Goal: Communication & Community: Participate in discussion

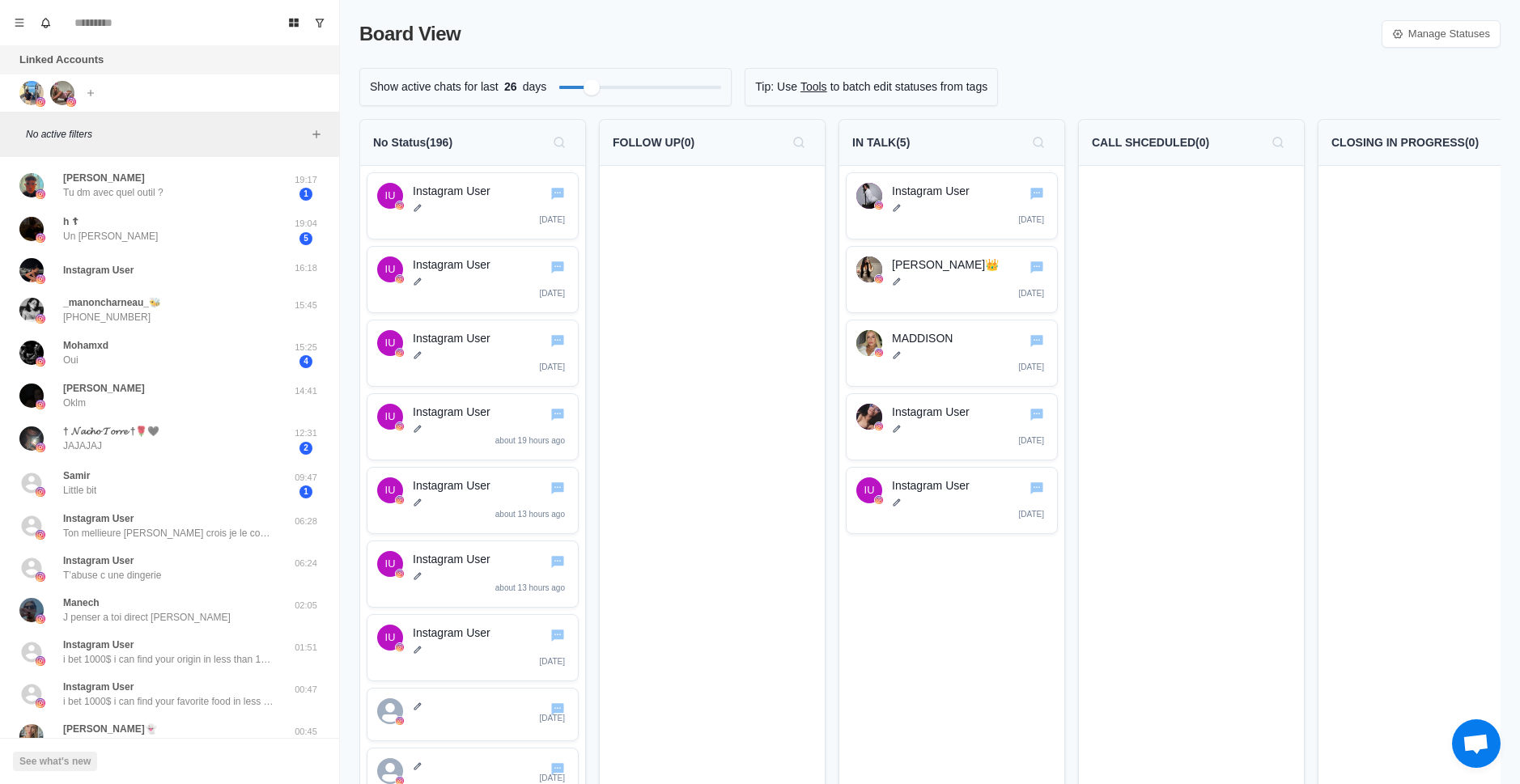
scroll to position [0, 535]
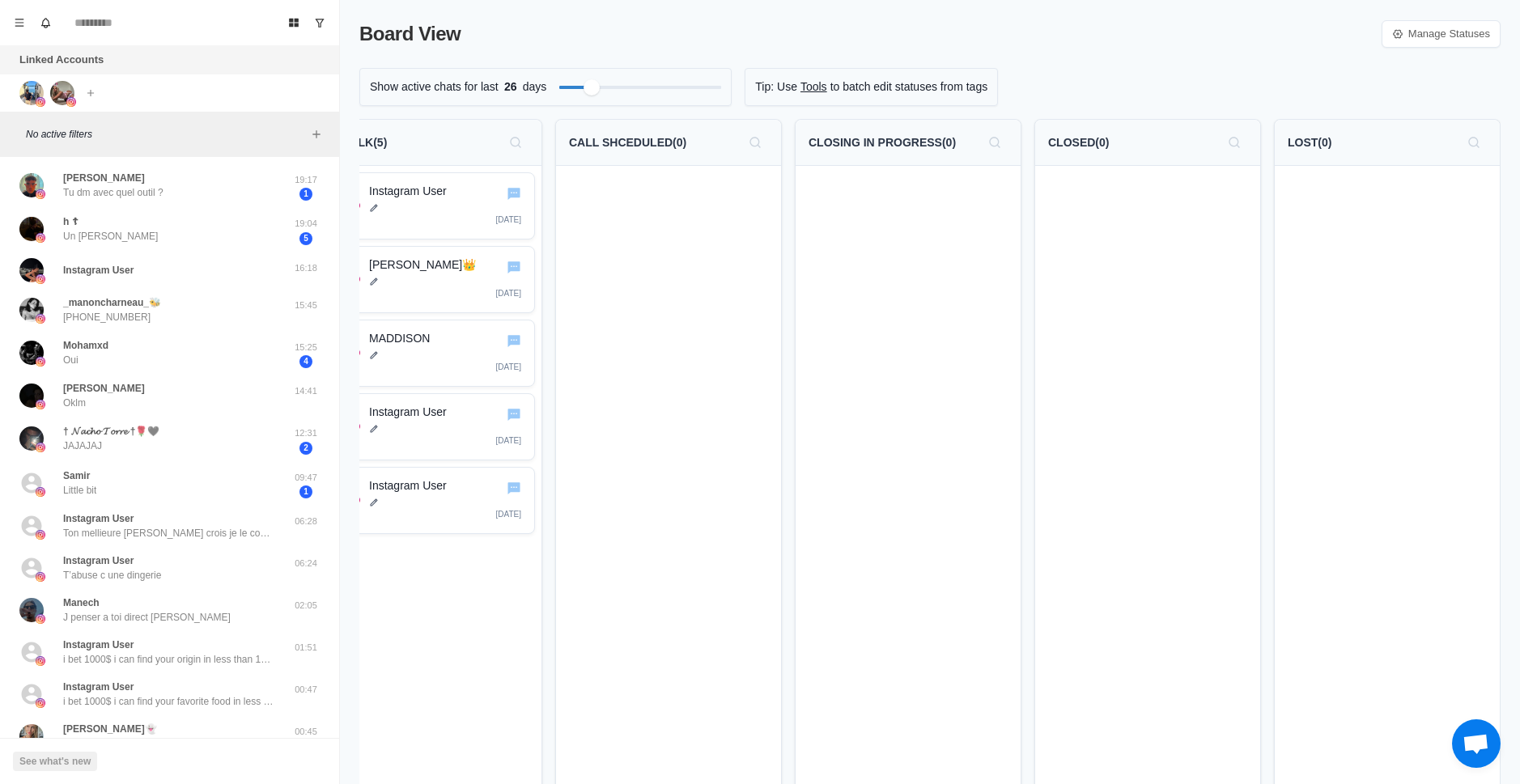
drag, startPoint x: 1181, startPoint y: 256, endPoint x: 1383, endPoint y: 238, distance: 202.8
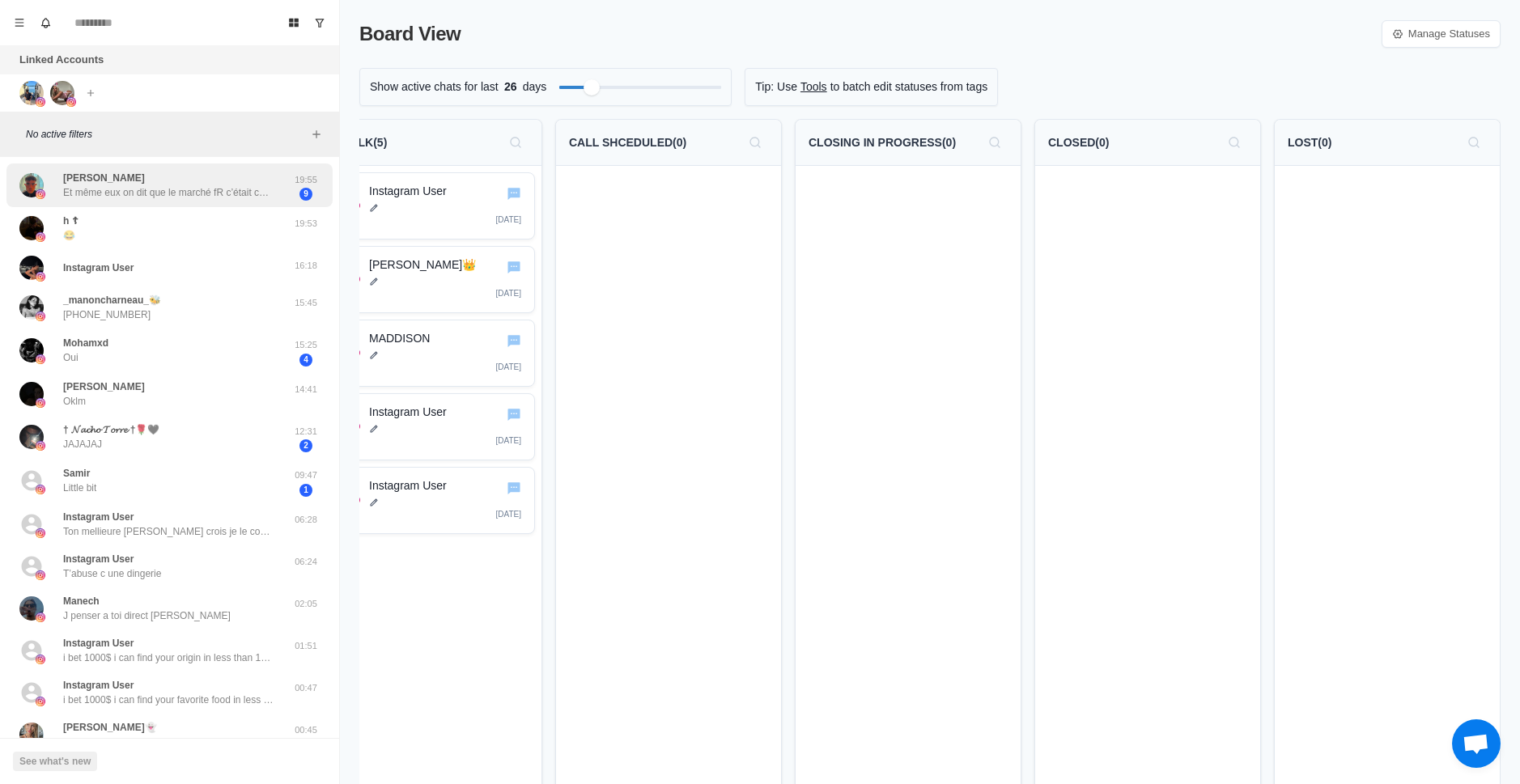
click at [173, 185] on p "Et même eux on dit que le marché fR c’était chaud" at bounding box center [168, 192] width 210 height 15
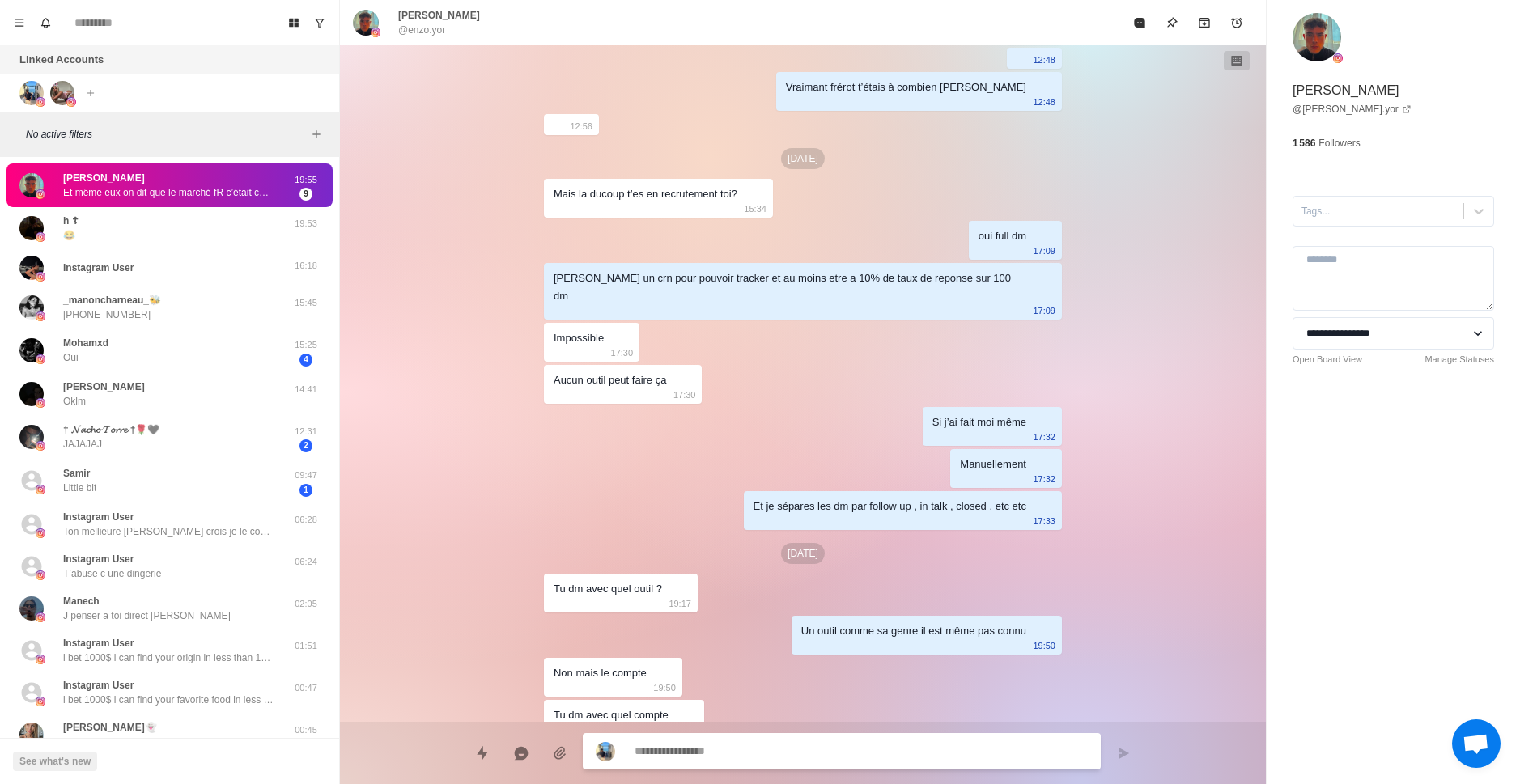
scroll to position [405, 0]
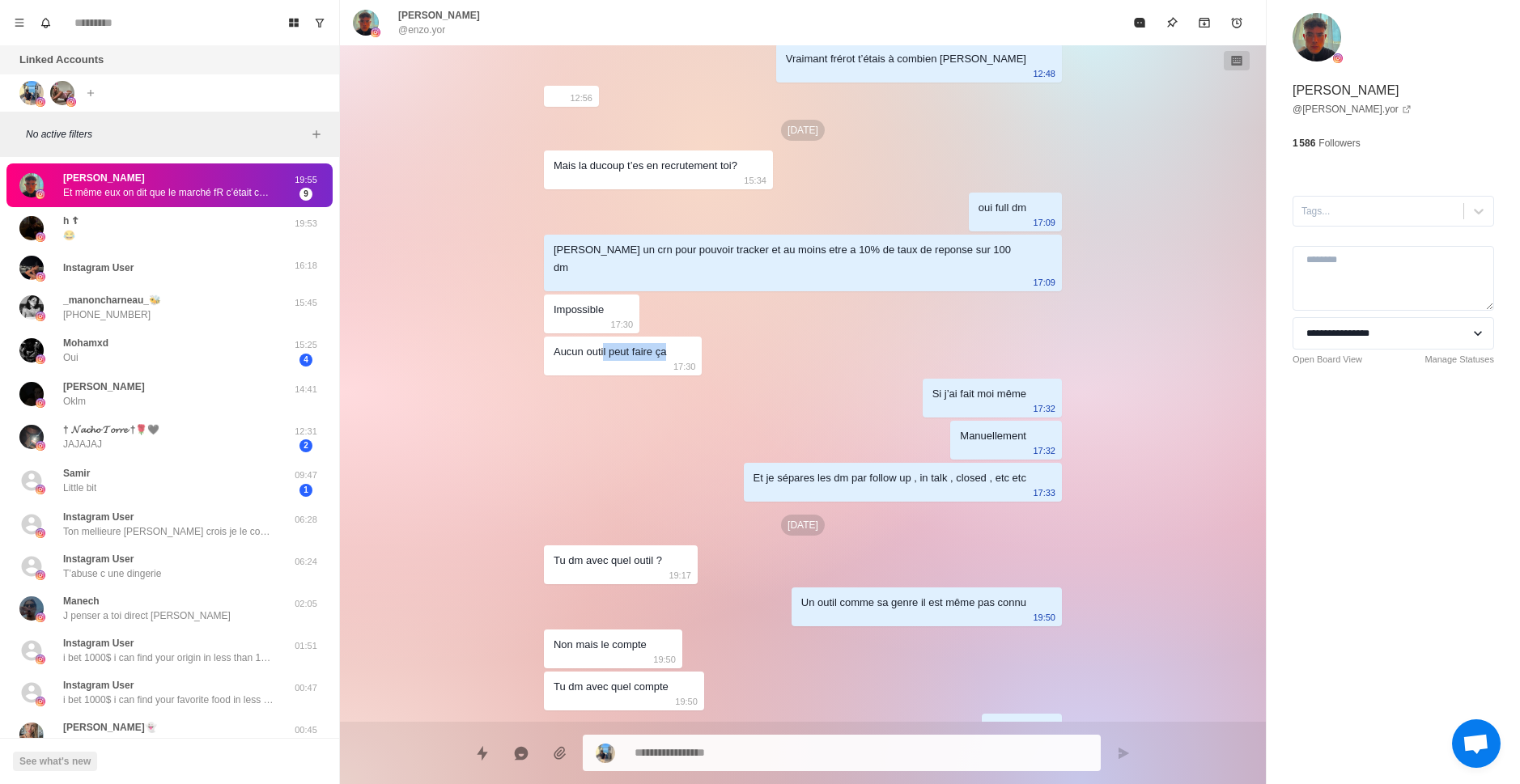
drag, startPoint x: 613, startPoint y: 332, endPoint x: 702, endPoint y: 315, distance: 90.6
click at [699, 324] on div "[DATE] 03:28 Un bon réveil matinal à [GEOGRAPHIC_DATA] tu connais 03:29 Yes bro…" at bounding box center [803, 706] width 518 height 2130
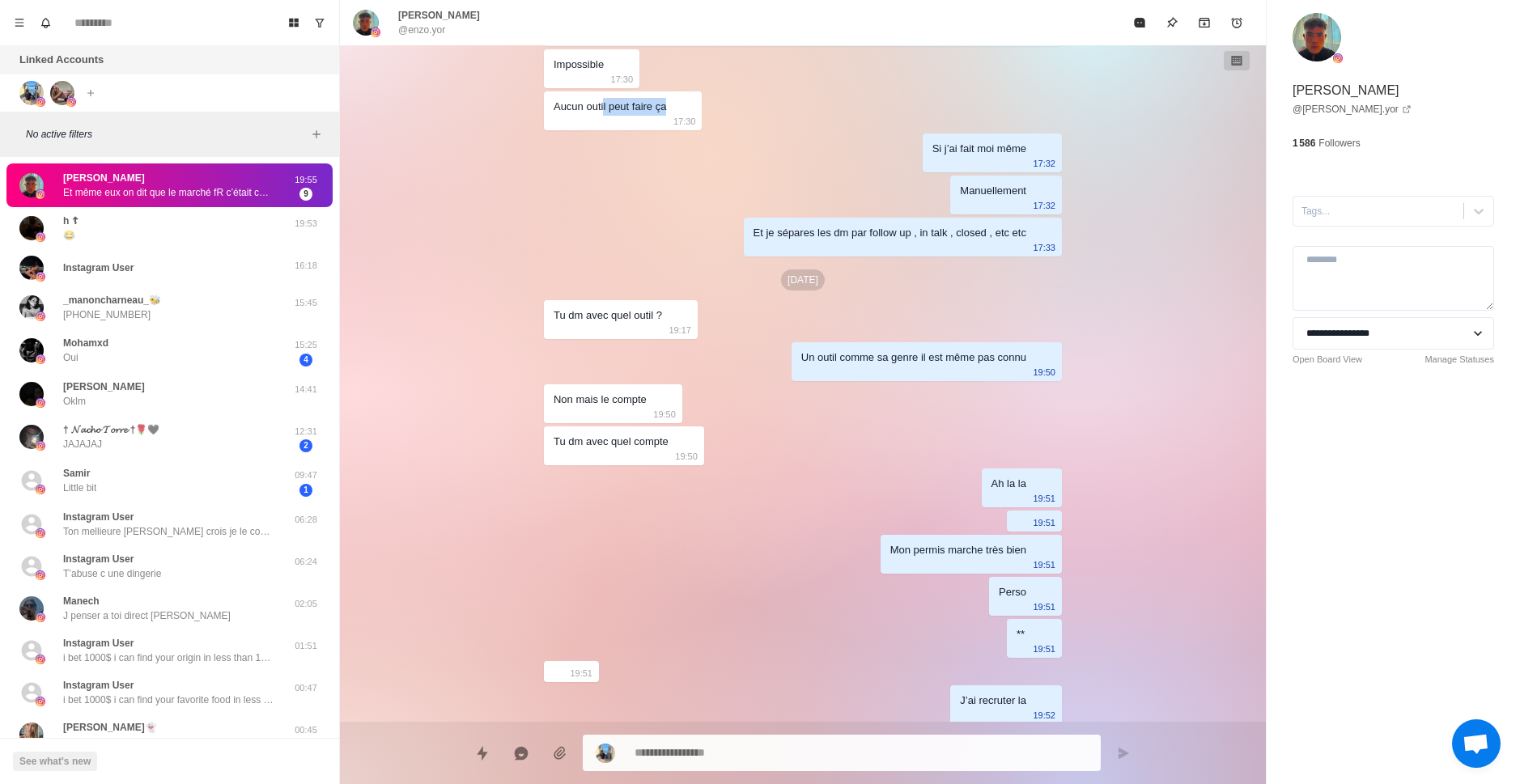
scroll to position [728, 0]
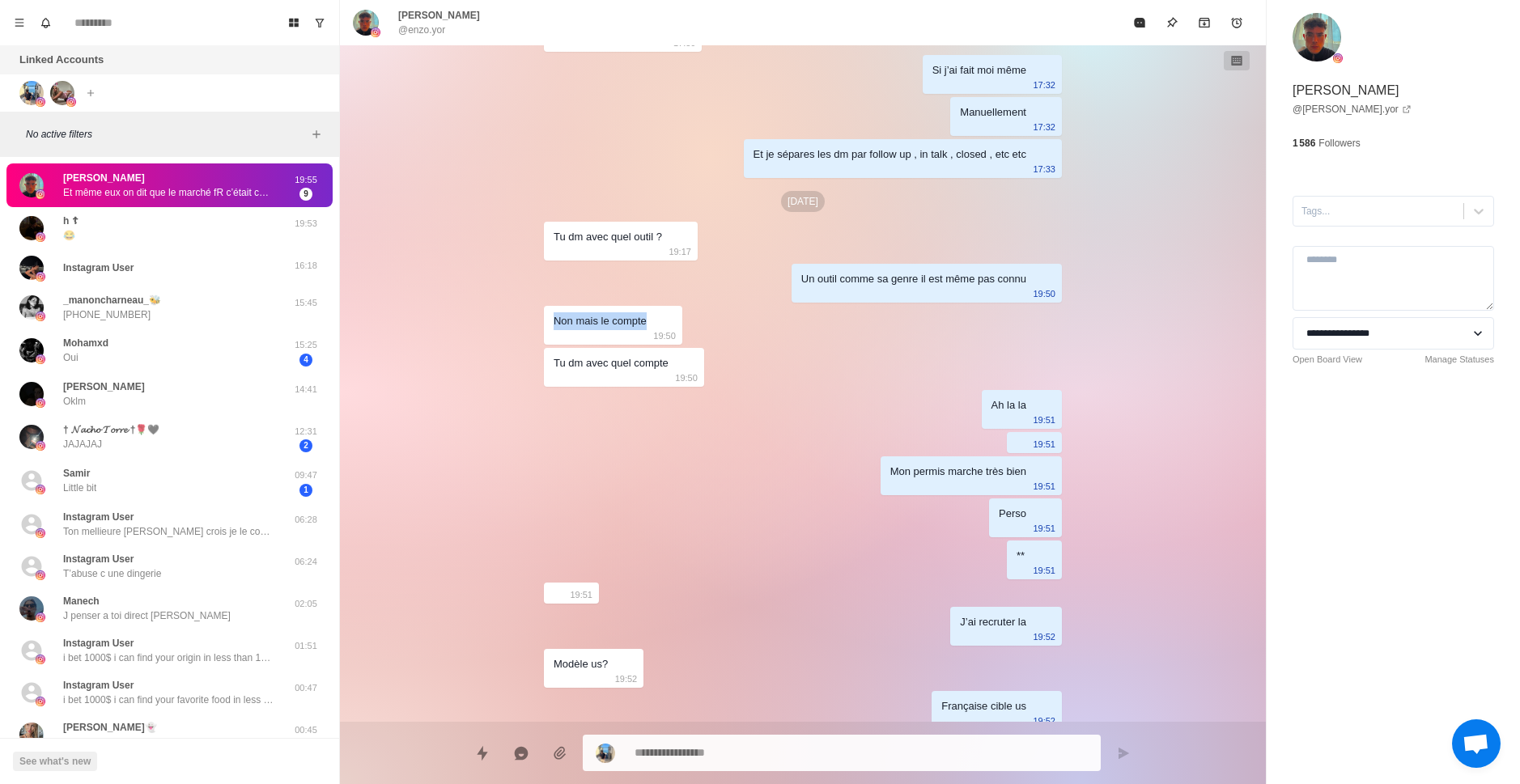
drag, startPoint x: 550, startPoint y: 303, endPoint x: 693, endPoint y: 302, distance: 143.0
click at [693, 302] on div "[DATE] 03:28 Un bon réveil matinal à [GEOGRAPHIC_DATA] tu connais 03:29 Yes bro…" at bounding box center [803, 382] width 518 height 2130
drag, startPoint x: 643, startPoint y: 151, endPoint x: 631, endPoint y: 149, distance: 12.2
click at [641, 150] on div "[DATE] 03:28 Un bon réveil matinal à [GEOGRAPHIC_DATA] tu connais 03:29 Yes bro…" at bounding box center [803, 382] width 518 height 2130
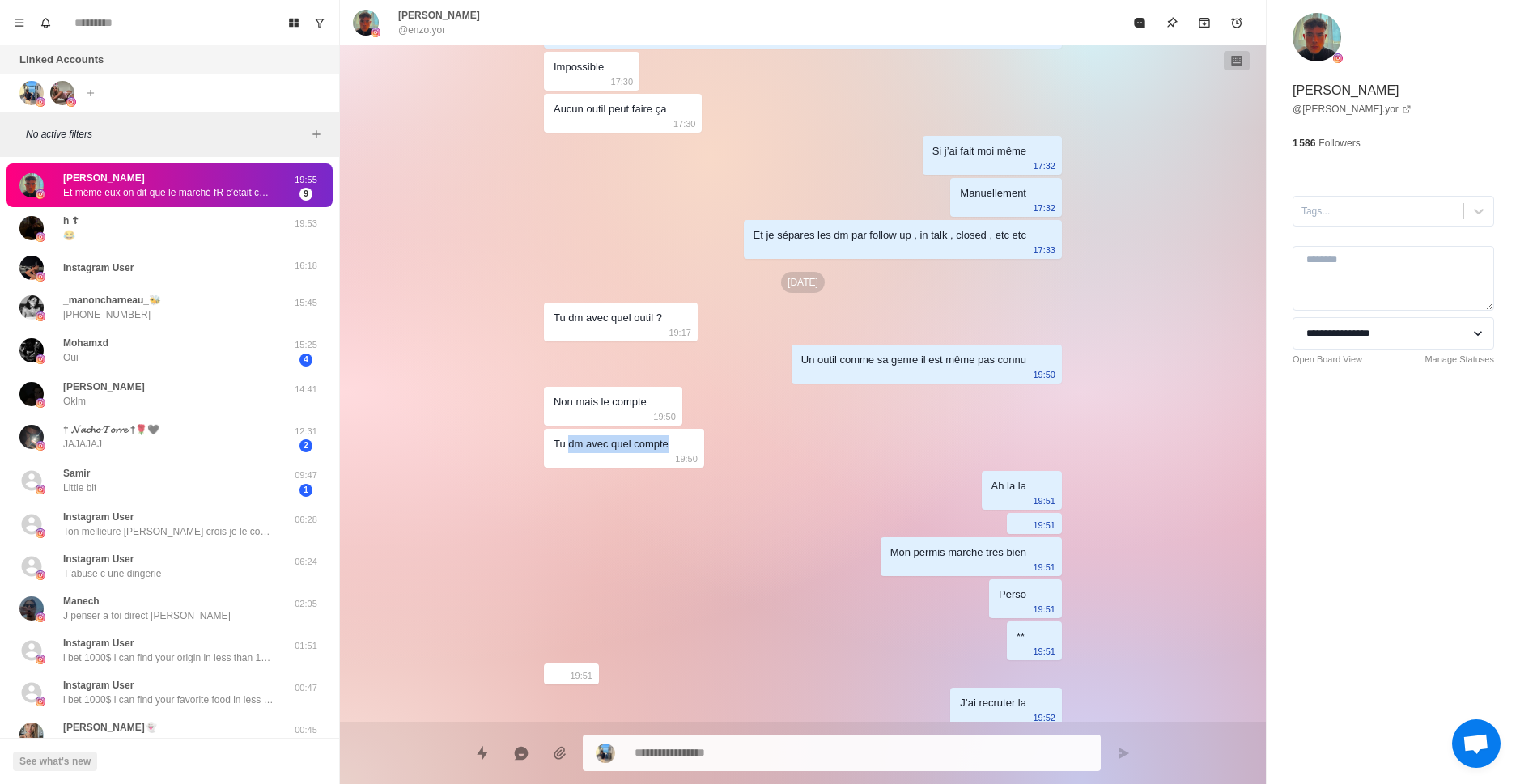
drag, startPoint x: 589, startPoint y: 429, endPoint x: 736, endPoint y: 426, distance: 147.0
click at [736, 426] on div "[DATE] 03:28 Un bon réveil matinal à [GEOGRAPHIC_DATA] tu connais 03:29 Yes bro…" at bounding box center [803, 462] width 518 height 2130
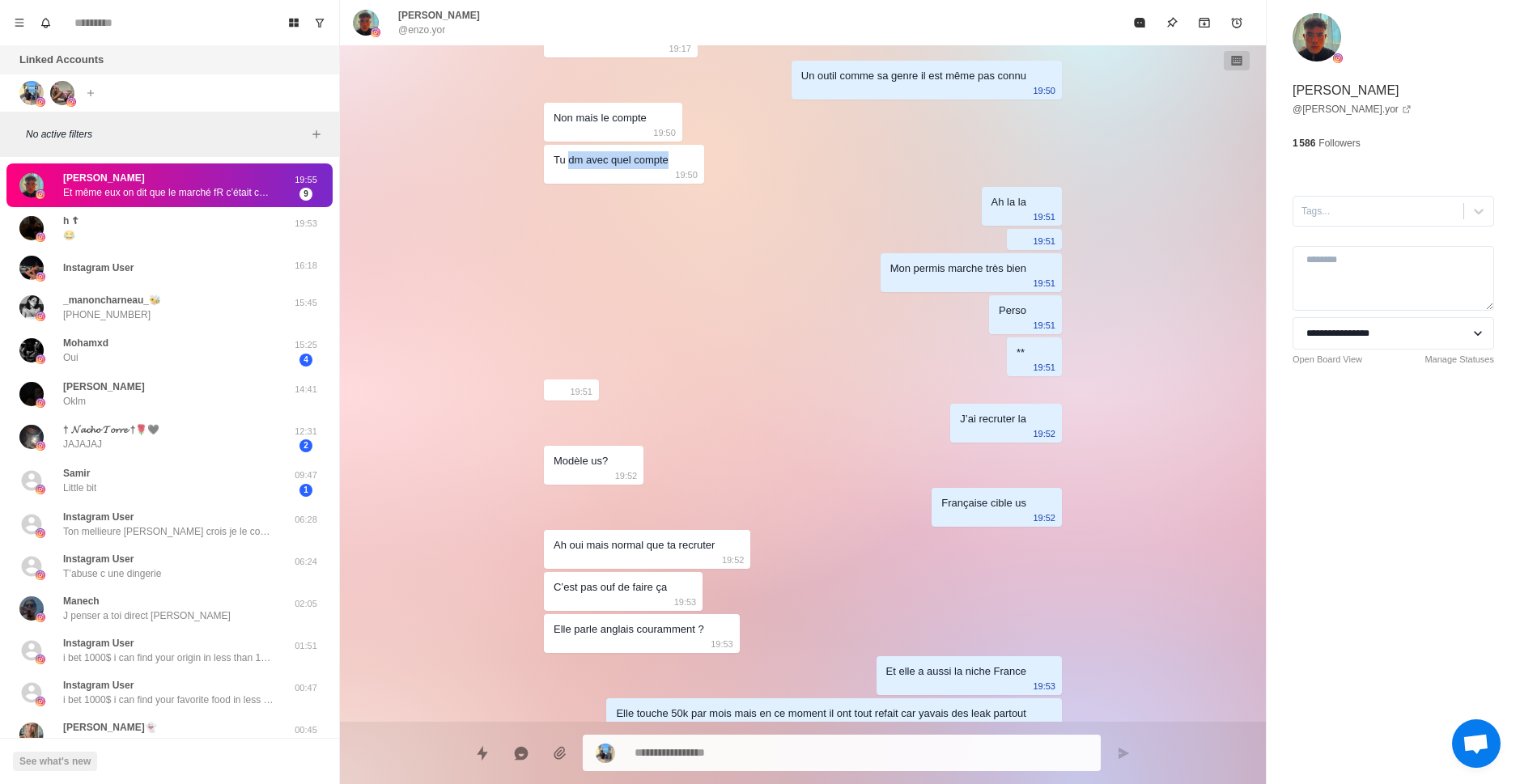
scroll to position [971, 0]
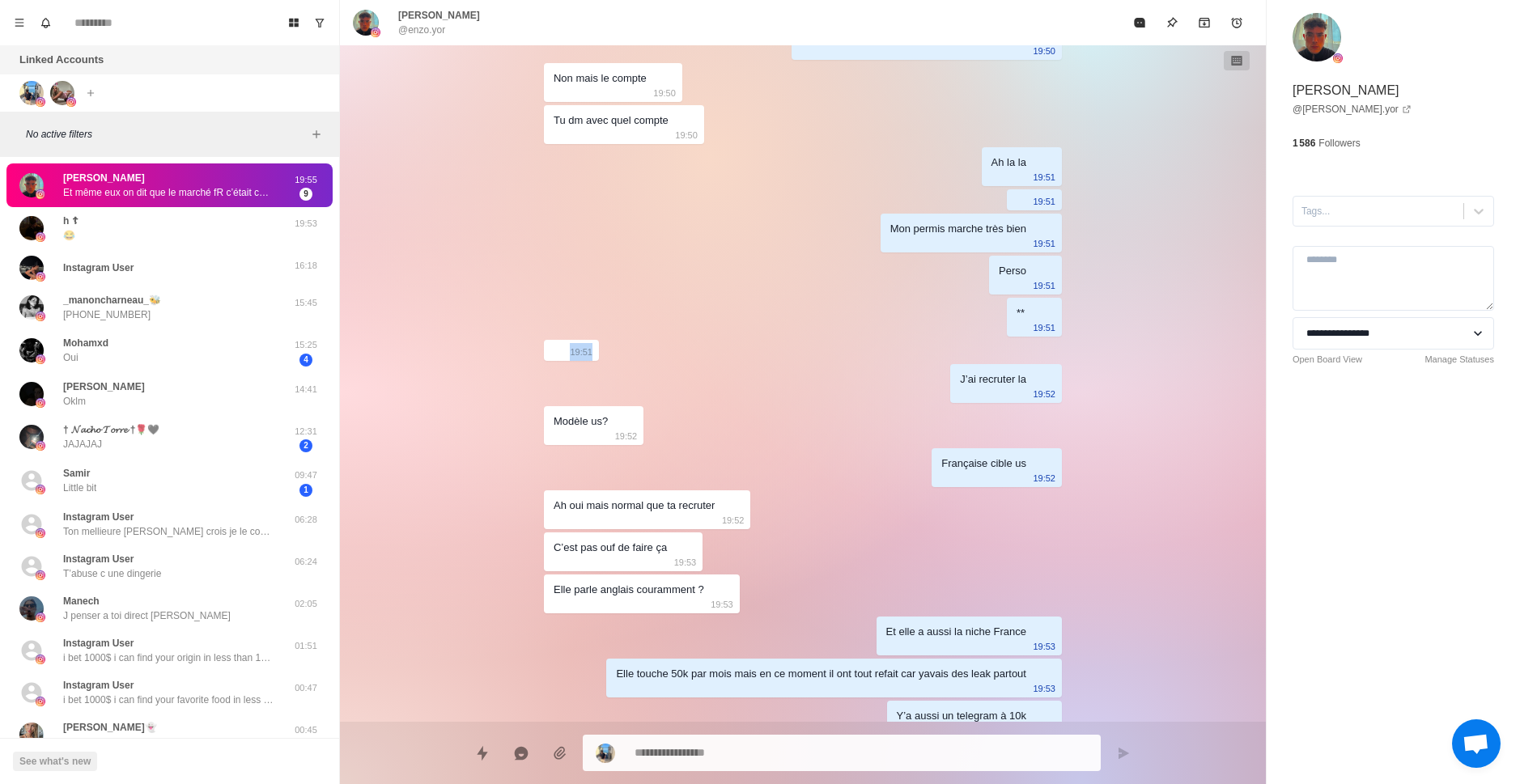
drag, startPoint x: 539, startPoint y: 330, endPoint x: 631, endPoint y: 328, distance: 92.0
click at [631, 328] on div "[DATE] 03:28 Un bon réveil matinal à [GEOGRAPHIC_DATA] tu connais 03:29 Yes bro…" at bounding box center [803, 139] width 518 height 2130
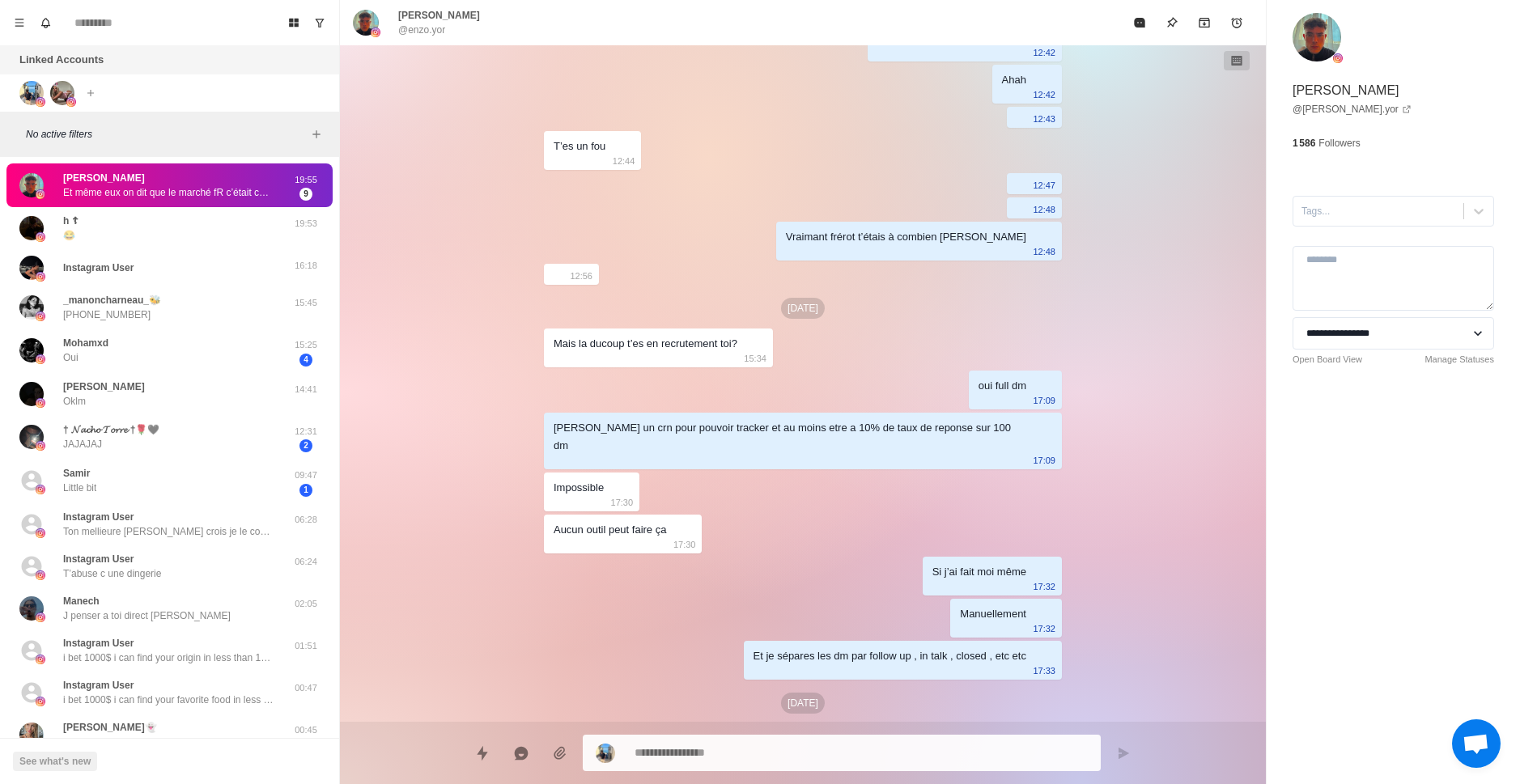
scroll to position [223, 0]
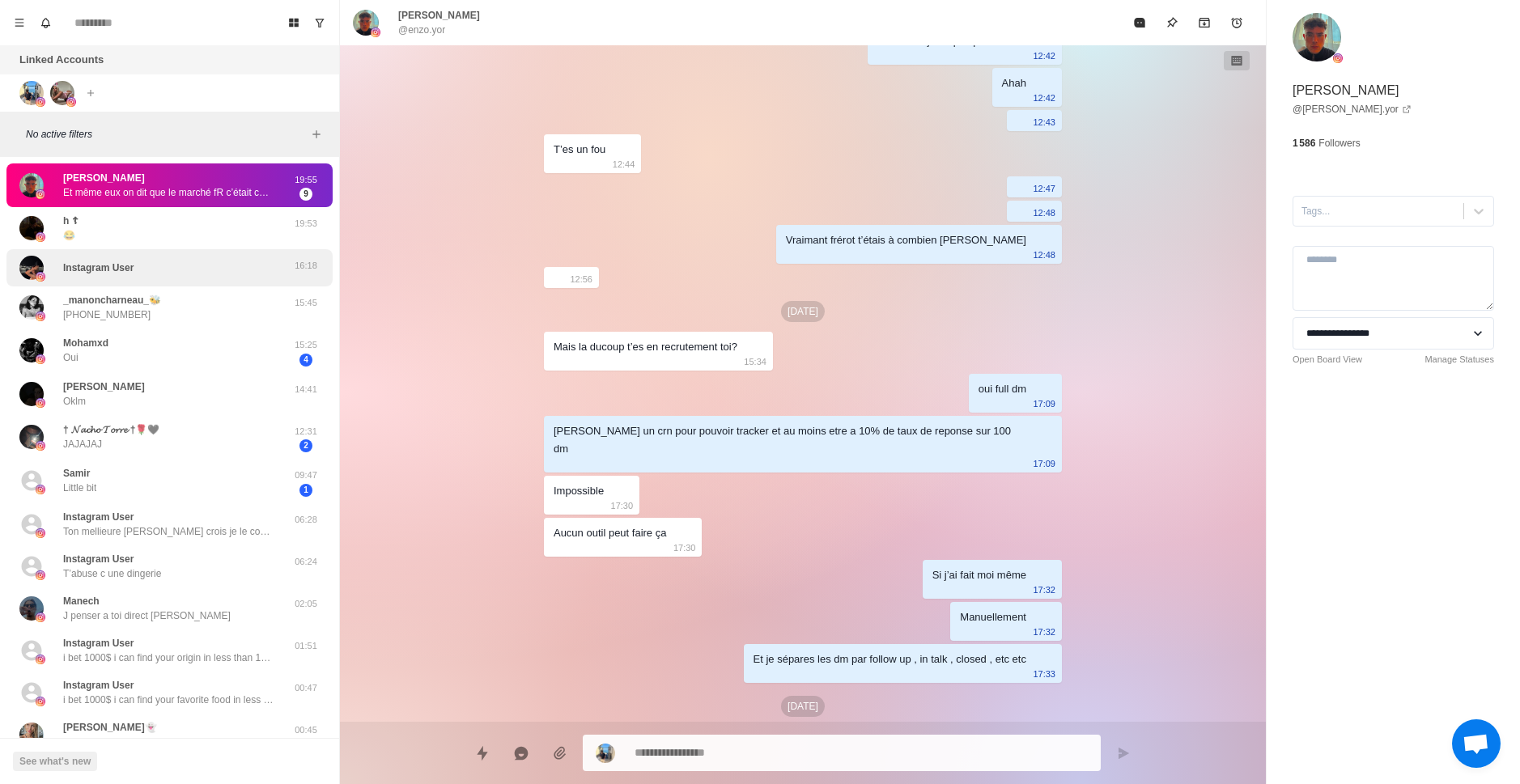
type textarea "*"
click at [294, 20] on icon "Board View" at bounding box center [293, 22] width 10 height 9
